Goal: Navigation & Orientation: Find specific page/section

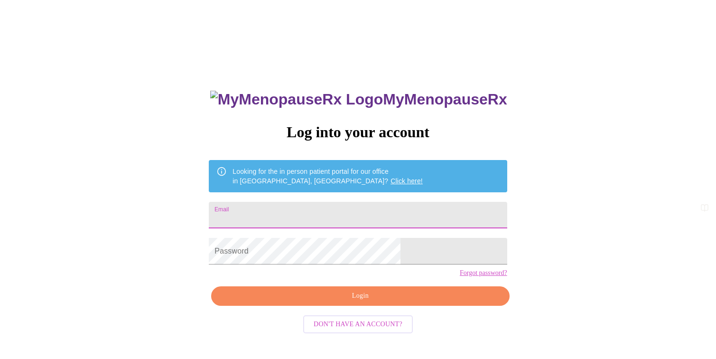
click at [288, 213] on input "Email" at bounding box center [358, 215] width 298 height 27
type input "[EMAIL_ADDRESS][DOMAIN_NAME]"
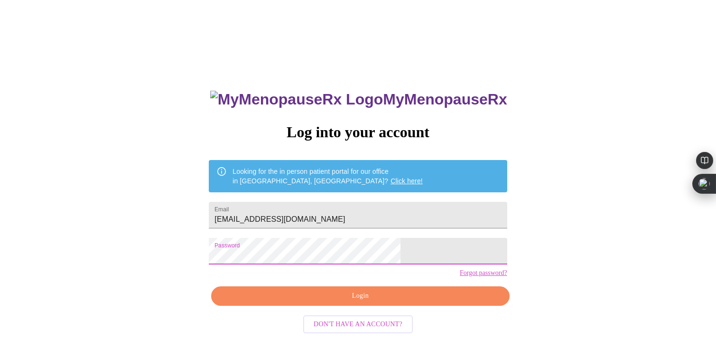
click at [370, 302] on span "Login" at bounding box center [360, 296] width 276 height 12
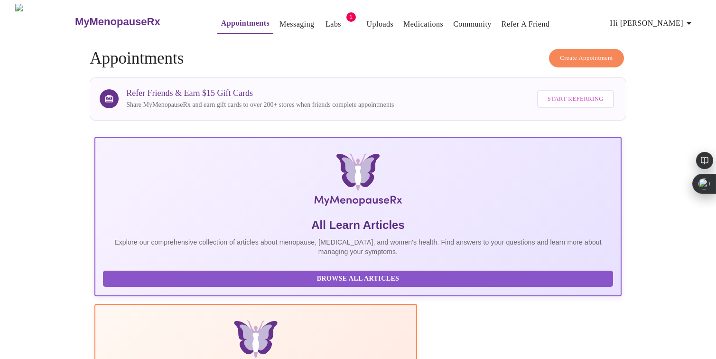
click at [280, 20] on link "Messaging" at bounding box center [297, 24] width 35 height 13
click at [692, 22] on icon "button" at bounding box center [689, 23] width 11 height 11
click at [316, 22] on div at bounding box center [358, 179] width 716 height 359
click at [326, 18] on link "Labs" at bounding box center [334, 24] width 16 height 13
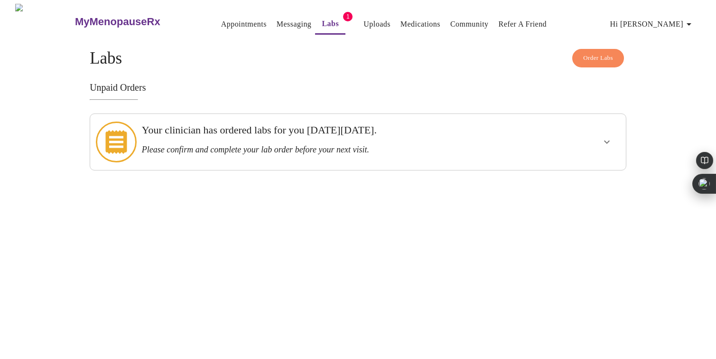
click at [253, 137] on div "Your clinician has ordered labs for you on Thursday, September 11th. Please con…" at bounding box center [332, 139] width 381 height 31
click at [608, 137] on icon "show more" at bounding box center [606, 141] width 11 height 11
